Goal: Information Seeking & Learning: Understand process/instructions

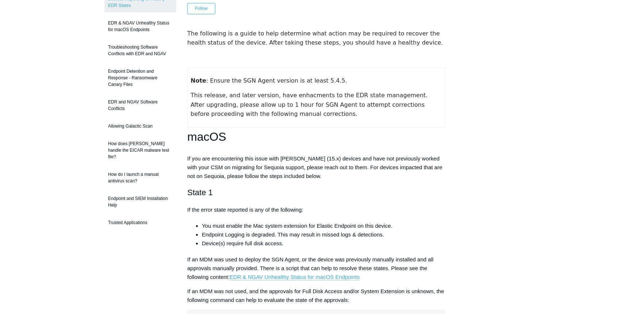
scroll to position [99, 0]
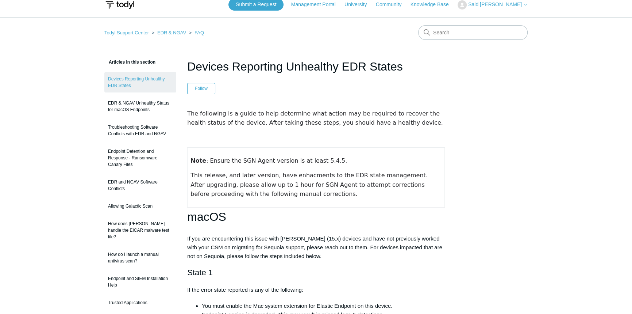
scroll to position [0, 0]
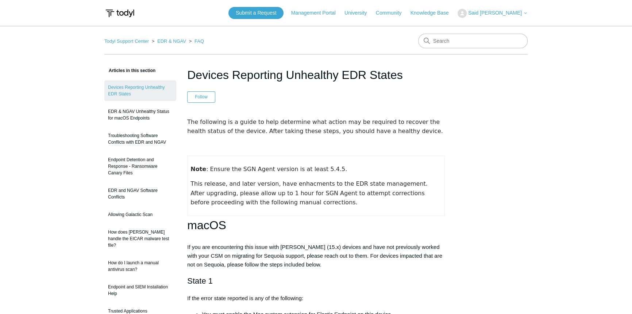
click at [304, 76] on h1 "Devices Reporting Unhealthy EDR States" at bounding box center [316, 75] width 258 height 18
click at [224, 70] on h1 "Devices Reporting Unhealthy EDR States" at bounding box center [316, 75] width 258 height 18
drag, startPoint x: 182, startPoint y: 72, endPoint x: 188, endPoint y: 72, distance: 5.5
drag, startPoint x: 189, startPoint y: 72, endPoint x: 448, endPoint y: 78, distance: 258.9
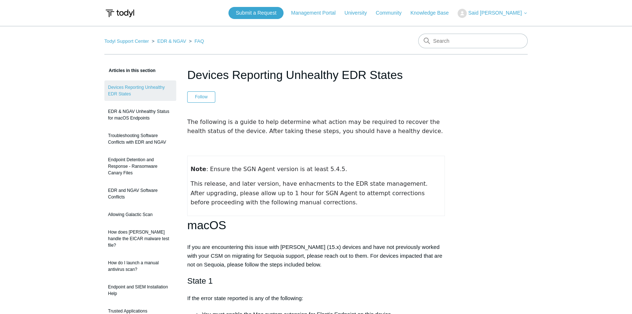
copy h1 "Devices Reporting Unhealthy EDR States"
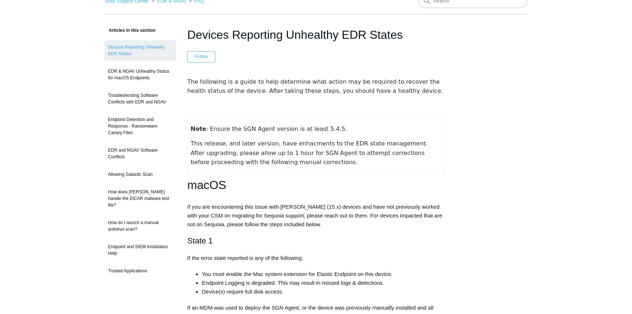
scroll to position [66, 0]
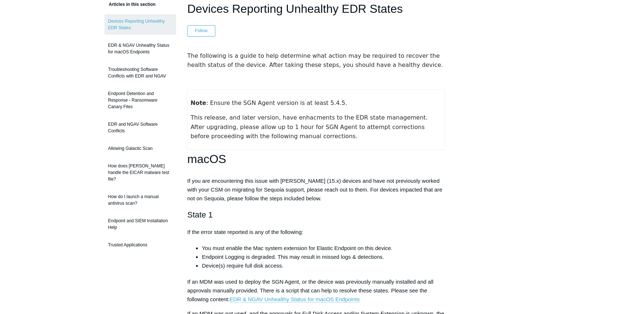
click at [283, 188] on p "If you are encountering this issue with macOS Sequoia (15.x) devices and have n…" at bounding box center [316, 189] width 258 height 26
click at [266, 190] on p "If you are encountering this issue with macOS Sequoia (15.x) devices and have n…" at bounding box center [316, 189] width 258 height 26
copy p "Sequoia"
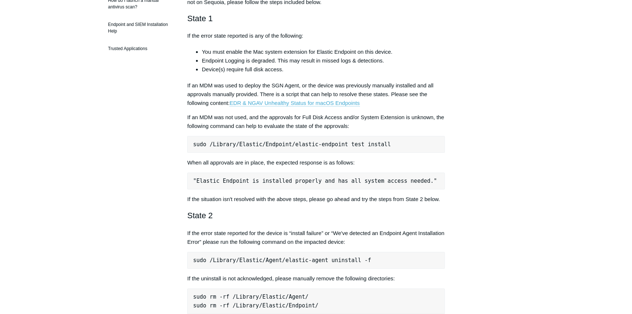
scroll to position [265, 0]
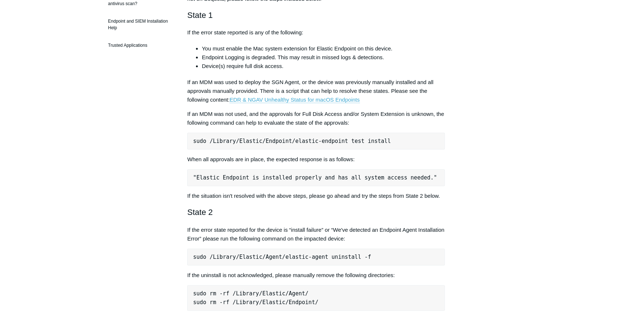
click at [257, 138] on pre "sudo /Library/Elastic/Endpoint/elastic-endpoint test install" at bounding box center [316, 141] width 258 height 17
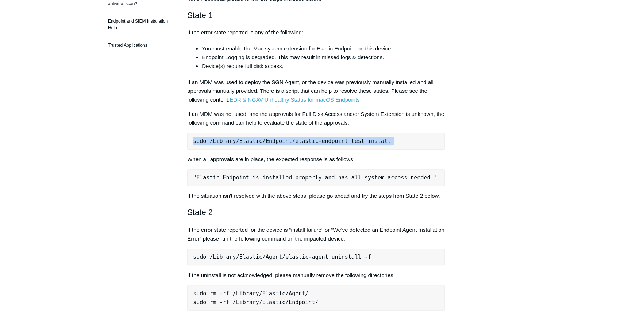
click at [257, 138] on pre "sudo /Library/Elastic/Endpoint/elastic-endpoint test install" at bounding box center [316, 141] width 258 height 17
copy div "sudo /Library/Elastic/Endpoint/elastic-endpoint test install"
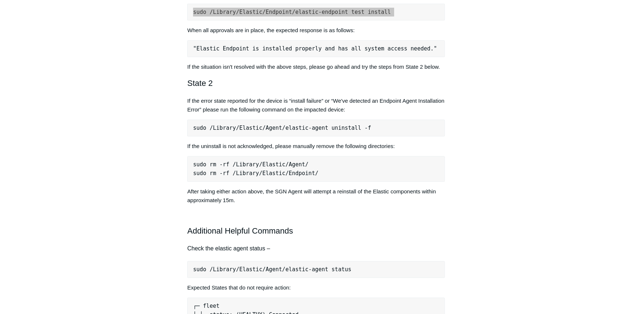
scroll to position [498, 0]
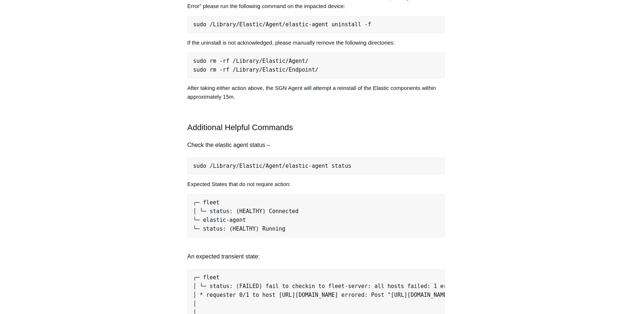
click at [282, 166] on pre "sudo /Library/Elastic/Agent/elastic-agent status" at bounding box center [316, 165] width 258 height 17
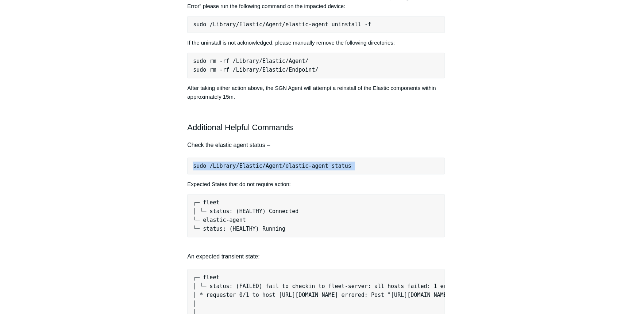
click at [282, 166] on pre "sudo /Library/Elastic/Agent/elastic-agent status" at bounding box center [316, 165] width 258 height 17
copy div "sudo /Library/Elastic/Agent/elastic-agent status"
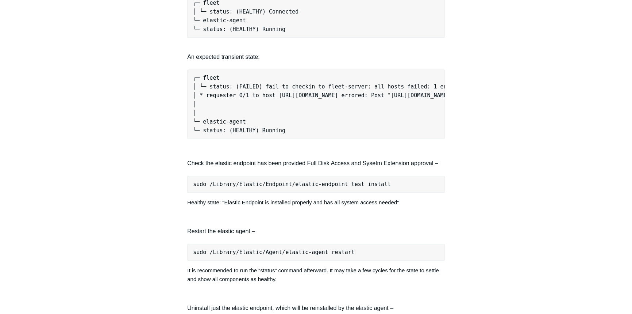
scroll to position [0, 4]
click at [511, 180] on div "Articles in this section Devices Reporting Unhealthy EDR States EDR & NGAV Unhe…" at bounding box center [315, 118] width 423 height 1499
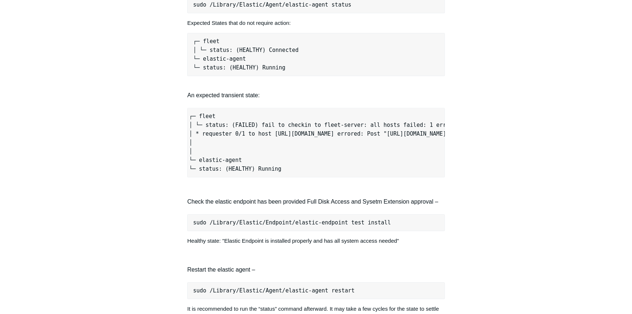
scroll to position [697, 0]
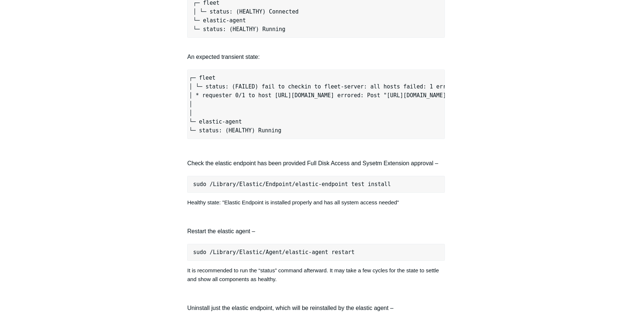
click at [272, 188] on pre "sudo /Library/Elastic/Endpoint/elastic-endpoint test install" at bounding box center [316, 184] width 258 height 17
copy div "sudo /Library/Elastic/Endpoint/elastic-endpoint test install"
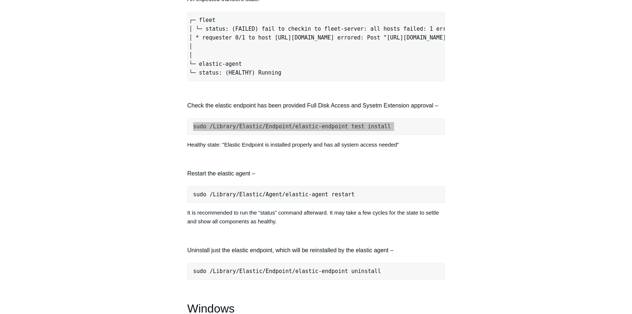
scroll to position [763, 0]
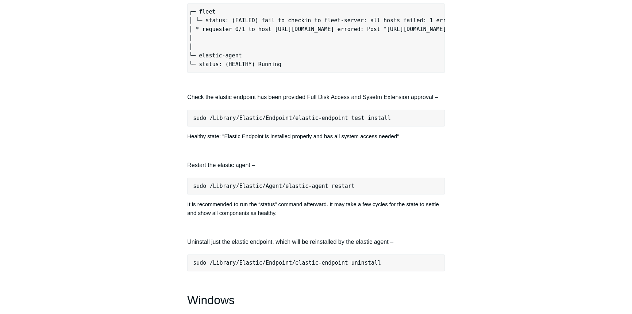
click at [227, 186] on pre "sudo /Library/Elastic/Agent/elastic-agent restart" at bounding box center [316, 185] width 258 height 17
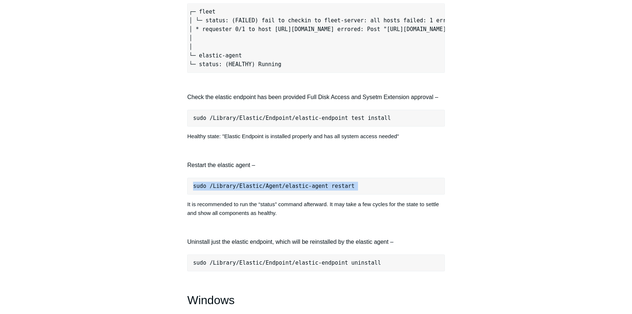
click at [227, 186] on pre "sudo /Library/Elastic/Agent/elastic-agent restart" at bounding box center [316, 185] width 258 height 17
copy div "sudo /Library/Elastic/Agent/elastic-agent restart"
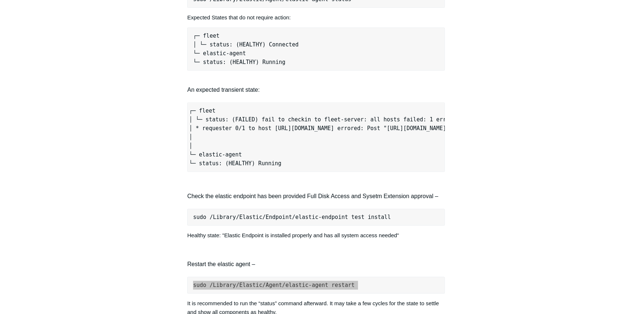
scroll to position [664, 0]
click at [292, 222] on pre "sudo /Library/Elastic/Endpoint/elastic-endpoint test install" at bounding box center [316, 217] width 258 height 17
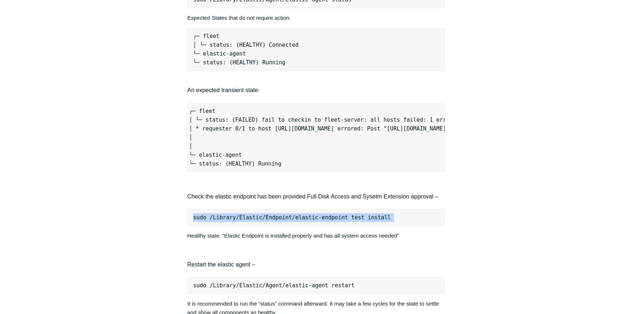
click at [292, 222] on pre "sudo /Library/Elastic/Endpoint/elastic-endpoint test install" at bounding box center [316, 217] width 258 height 17
copy div "sudo /Library/Elastic/Endpoint/elastic-endpoint test install"
click at [365, 252] on p at bounding box center [316, 249] width 258 height 9
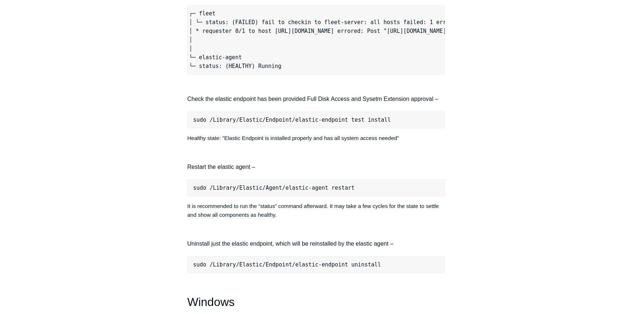
scroll to position [796, 0]
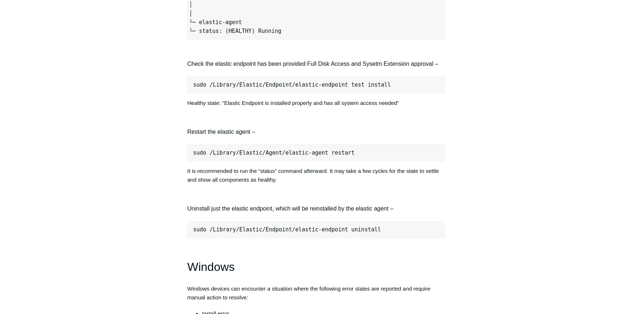
click at [235, 158] on pre "sudo /Library/Elastic/Agent/elastic-agent restart" at bounding box center [316, 152] width 258 height 17
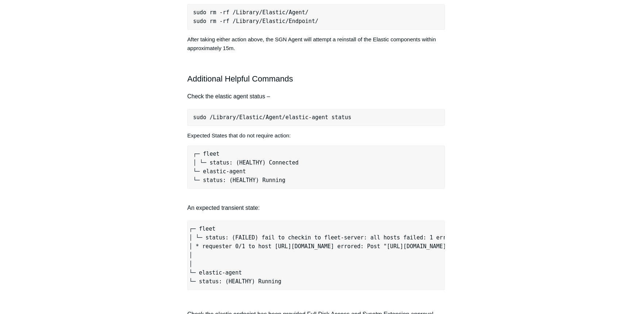
scroll to position [531, 0]
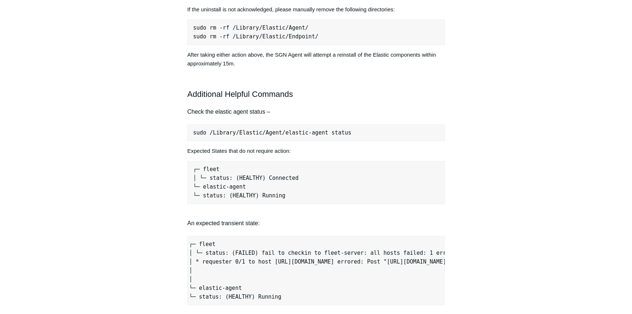
click at [271, 130] on pre "sudo /Library/Elastic/Agent/elastic-agent status" at bounding box center [316, 132] width 258 height 17
copy div "sudo /Library/Elastic/Agent/elastic-agent status"
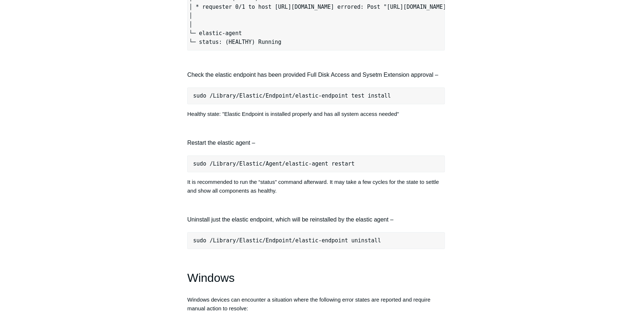
scroll to position [796, 0]
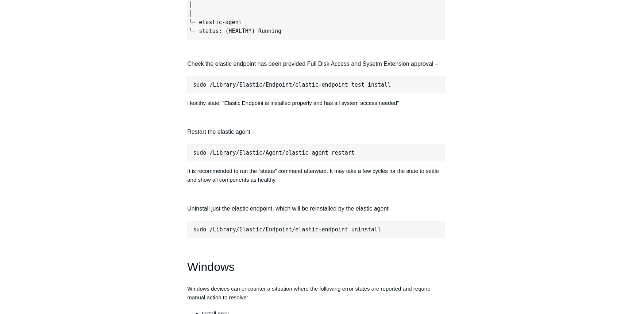
drag, startPoint x: 624, startPoint y: 142, endPoint x: 615, endPoint y: 142, distance: 9.5
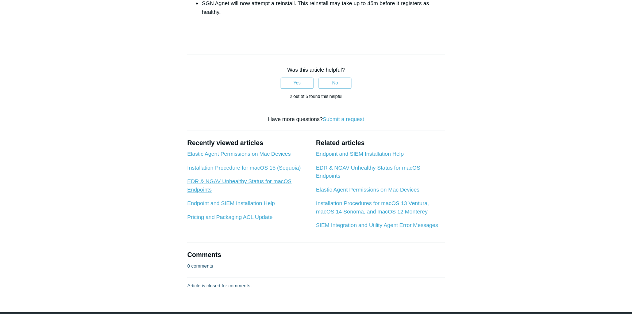
scroll to position [1306, 0]
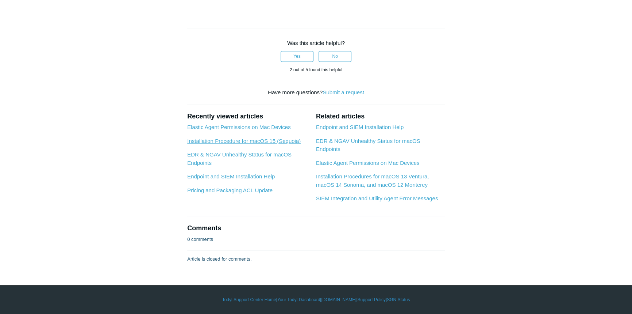
click at [246, 142] on link "Installation Procedure for macOS 15 (Sequoia)" at bounding box center [244, 141] width 114 height 6
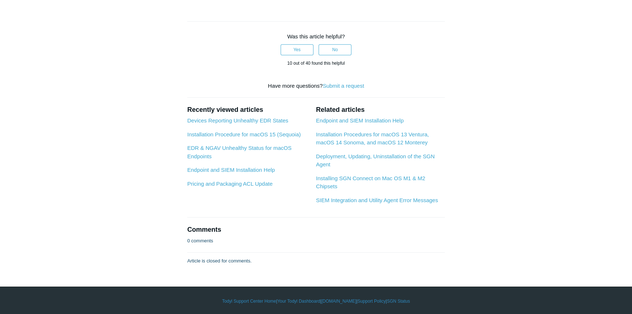
scroll to position [418, 0]
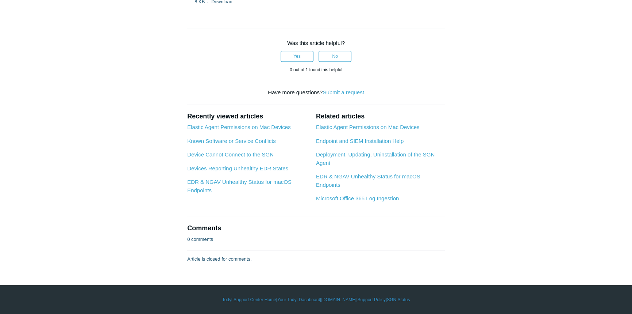
scroll to position [2623, 0]
